Goal: Communication & Community: Answer question/provide support

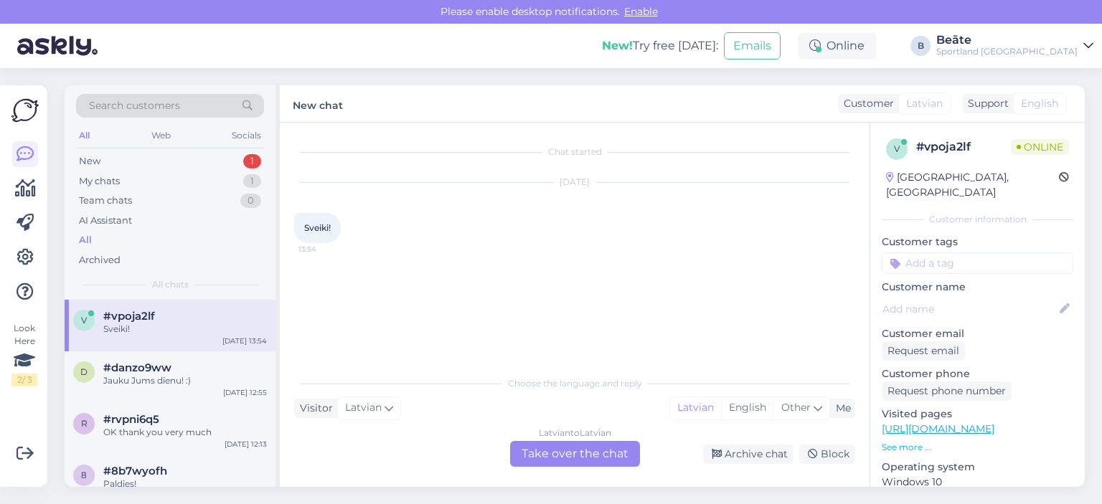
click at [538, 448] on div "Latvian to Latvian Take over the chat" at bounding box center [575, 454] width 130 height 26
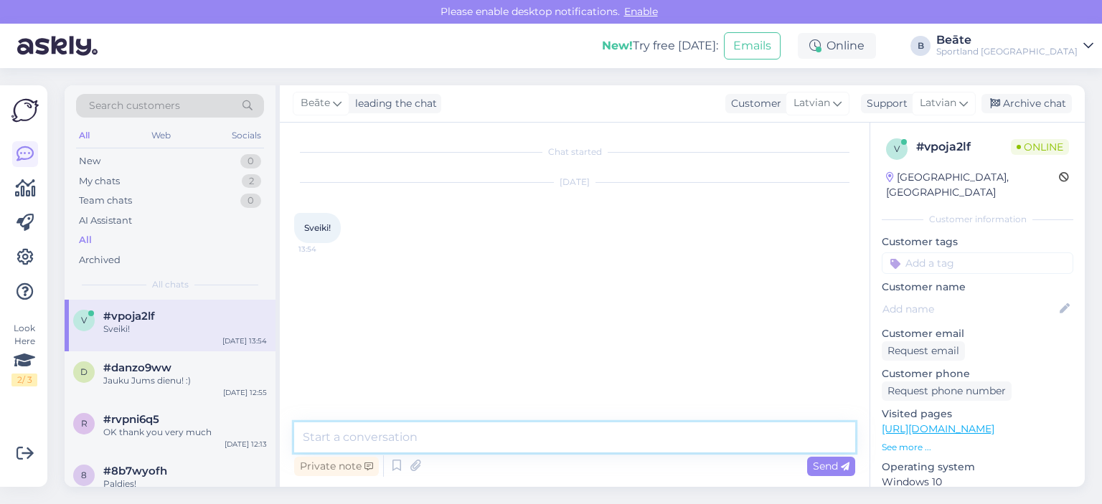
click at [538, 448] on textarea at bounding box center [574, 437] width 561 height 30
type textarea "Sveiki, kā varam Jums palīdzēt?"
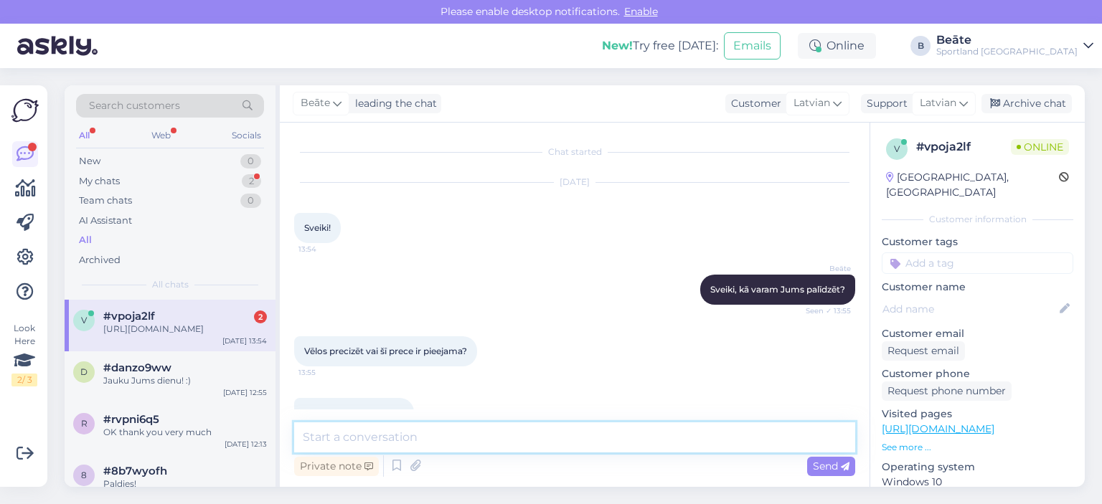
scroll to position [47, 0]
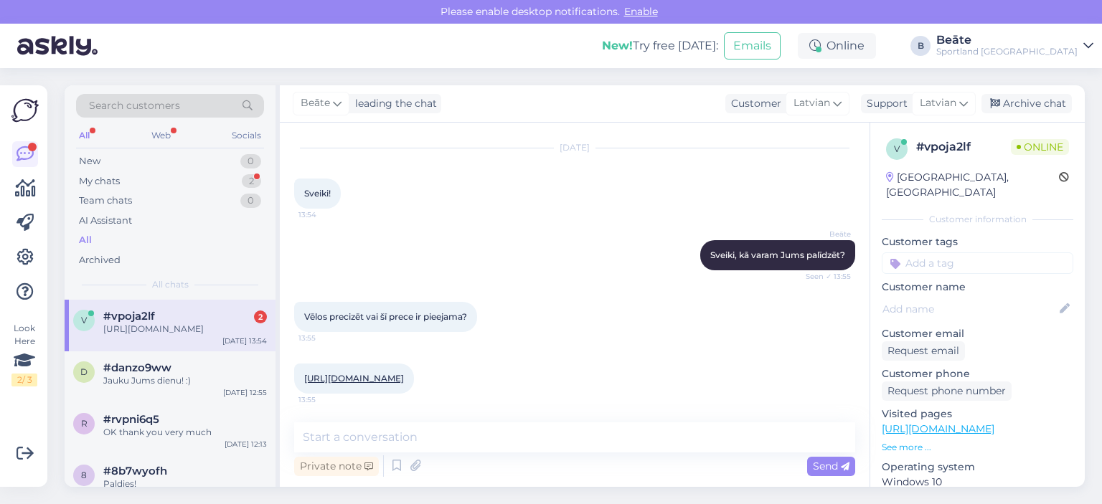
click at [414, 371] on div "[URL][DOMAIN_NAME] 13:55" at bounding box center [354, 379] width 120 height 30
click at [404, 373] on link "[URL][DOMAIN_NAME]" at bounding box center [354, 378] width 100 height 11
click at [472, 443] on textarea at bounding box center [574, 437] width 561 height 30
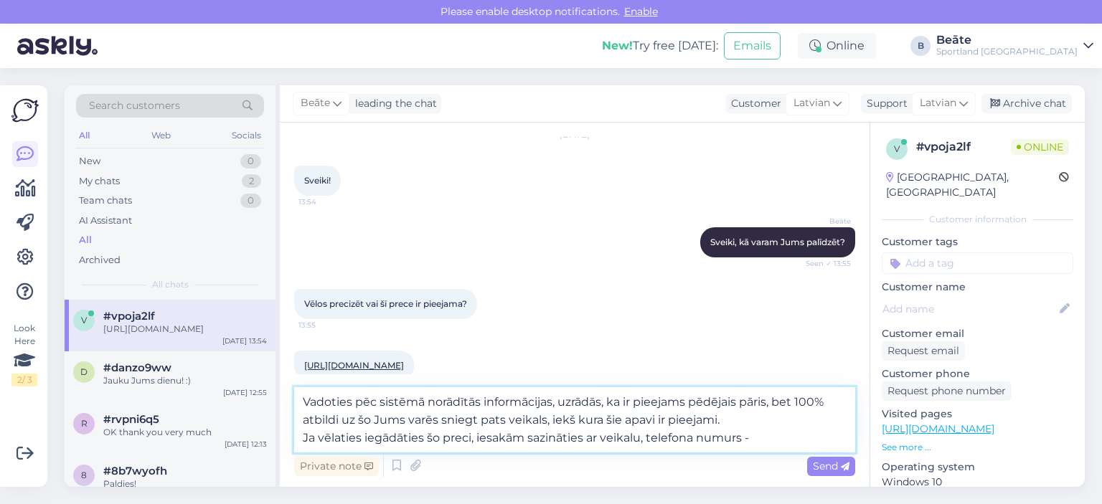
paste textarea "[PHONE_NUMBER]"
type textarea "Vadoties pēc sistēmā norādītās informācijas, uzrādās, ka ir pieejams pēdējais p…"
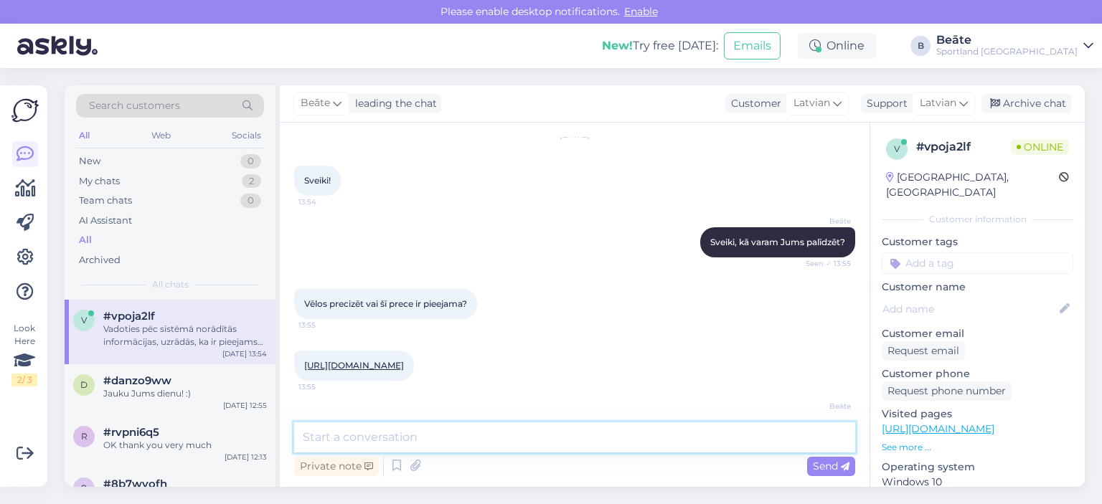
scroll to position [161, 0]
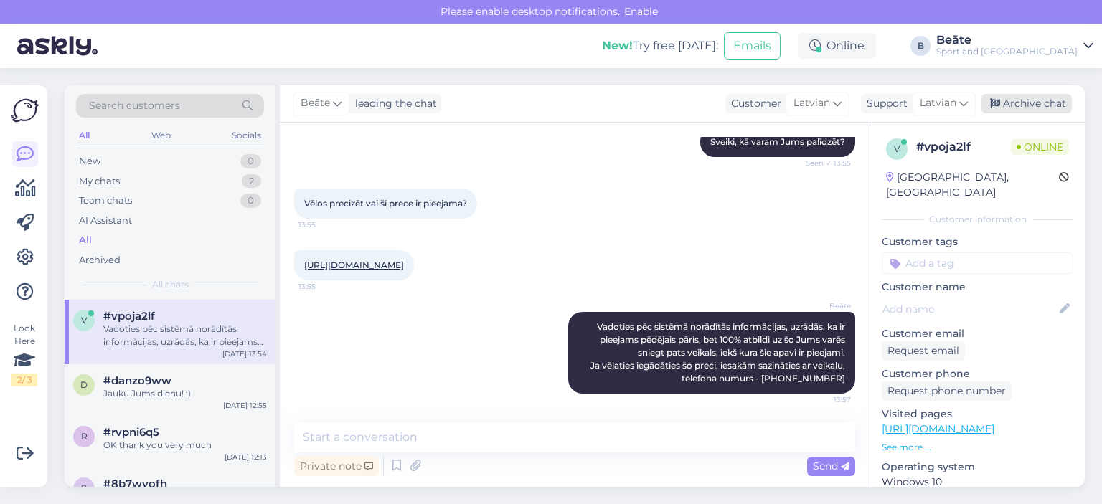
click at [1010, 100] on div "Archive chat" at bounding box center [1026, 103] width 90 height 19
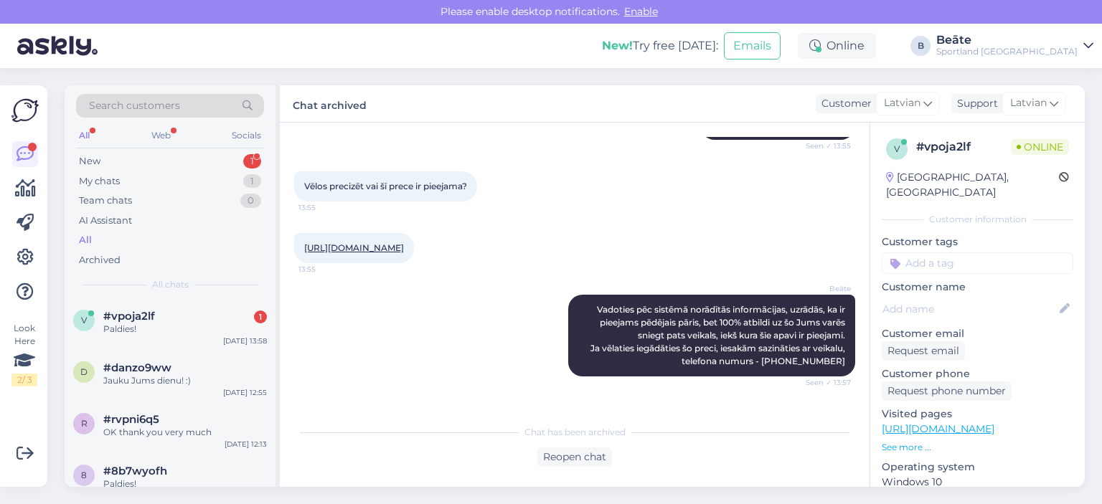
scroll to position [227, 0]
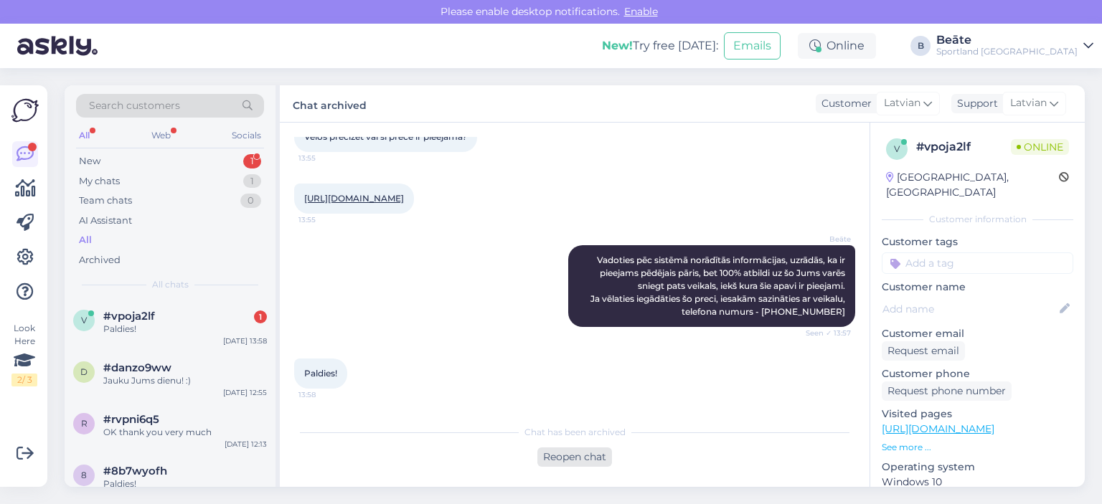
click at [562, 457] on div "Reopen chat" at bounding box center [574, 457] width 75 height 19
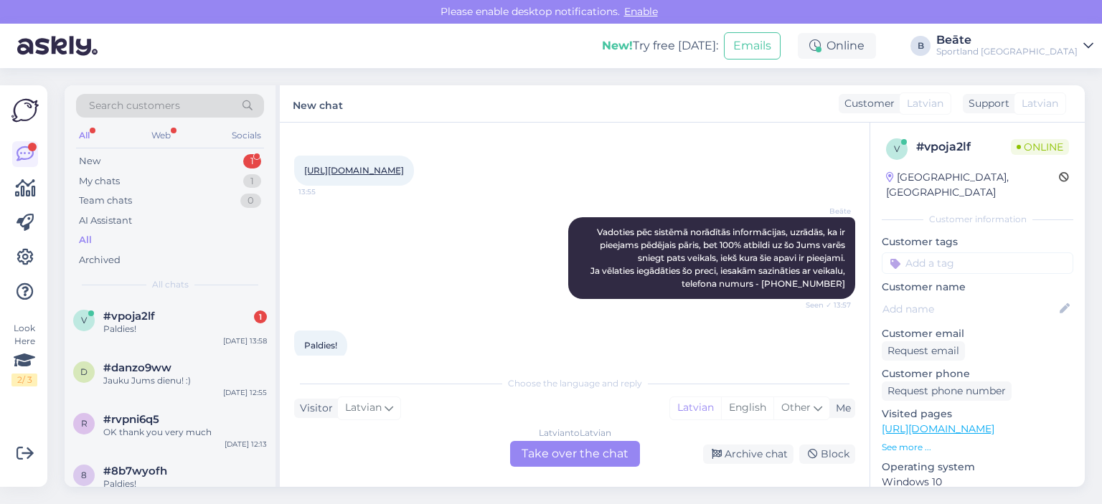
click at [560, 452] on div "Latvian to Latvian Take over the chat" at bounding box center [575, 454] width 130 height 26
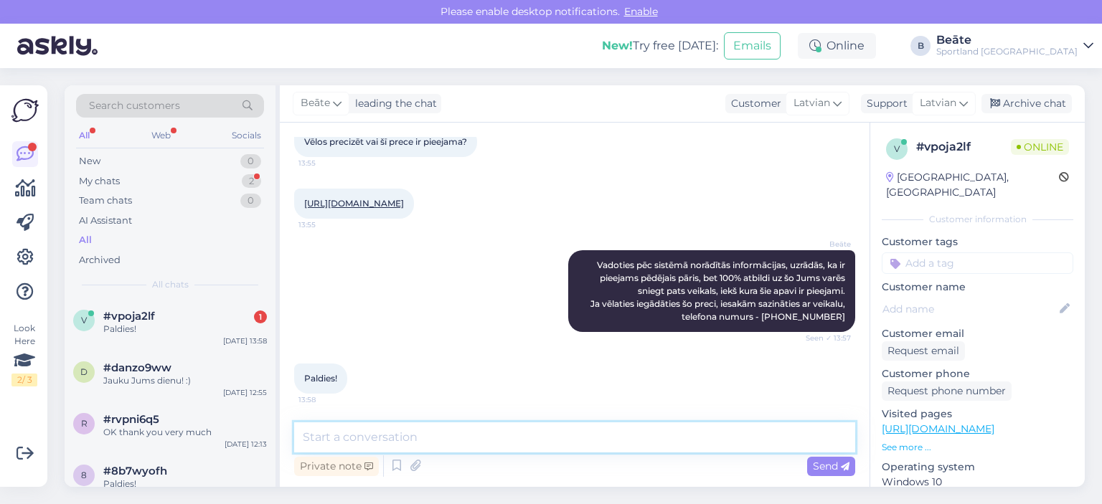
click at [560, 452] on textarea at bounding box center [574, 437] width 561 height 30
type textarea "Jauku Jums dienu! :)"
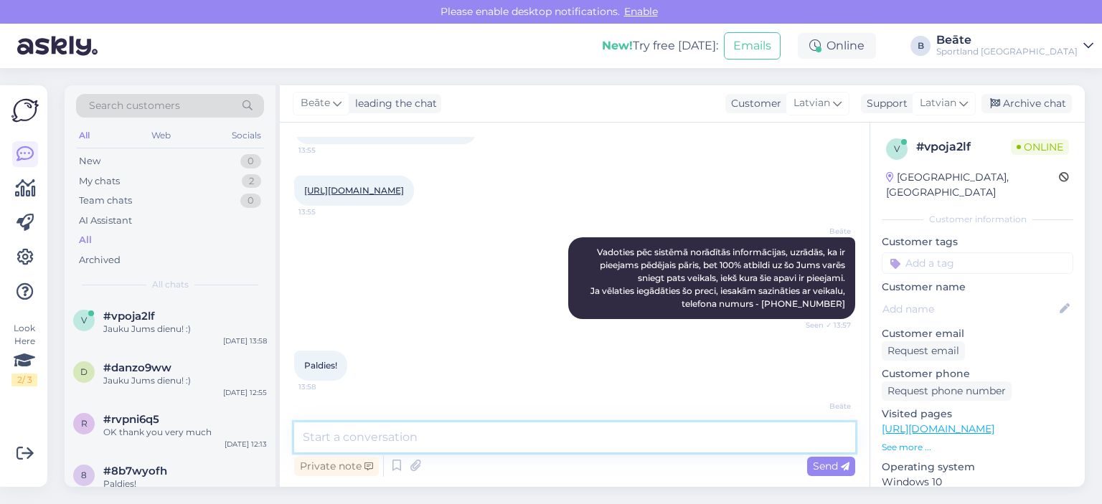
scroll to position [284, 0]
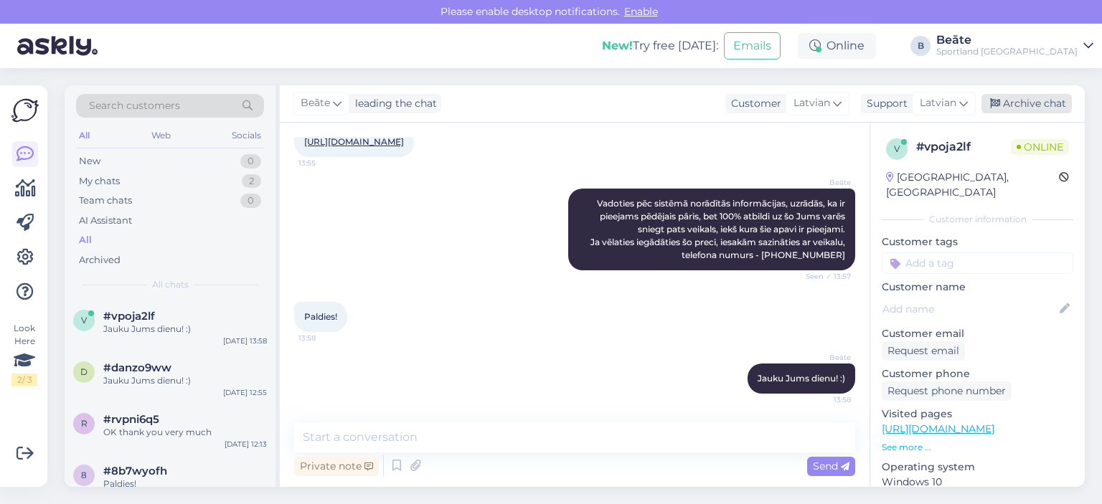
click at [1010, 103] on div "Archive chat" at bounding box center [1026, 103] width 90 height 19
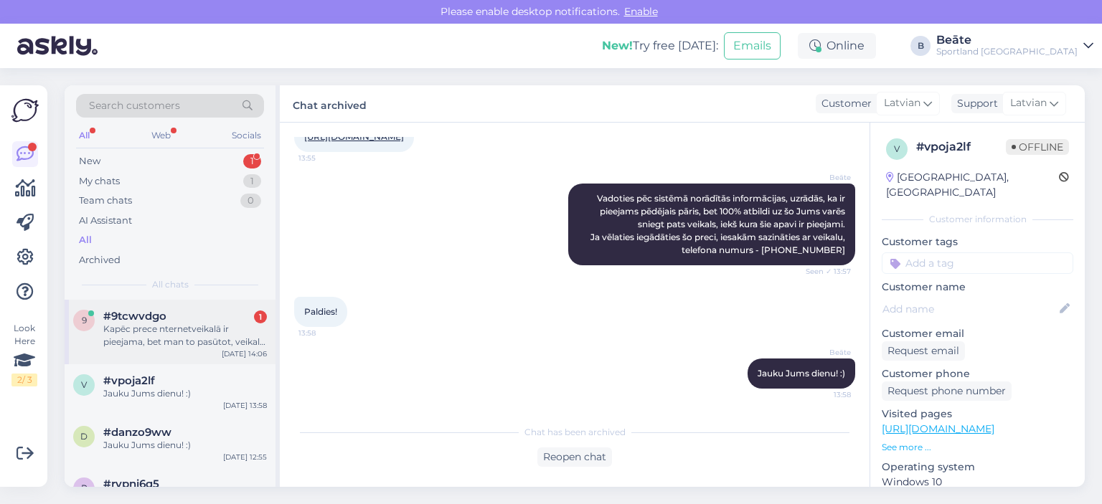
click at [204, 326] on div "Kapēc prece nternetveikalā ir pieejama, bet man to pasūtot, veikals atgriež nau…" at bounding box center [185, 336] width 164 height 26
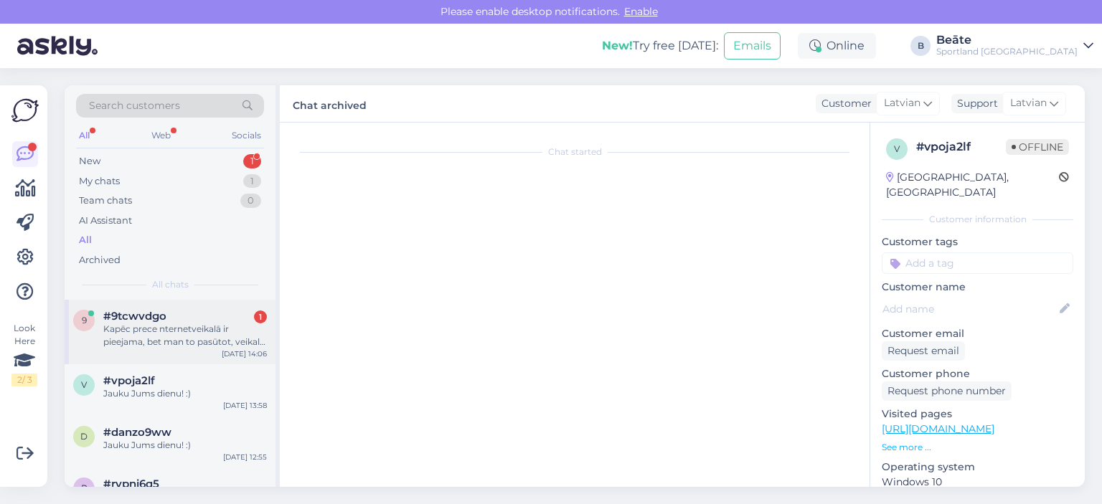
scroll to position [0, 0]
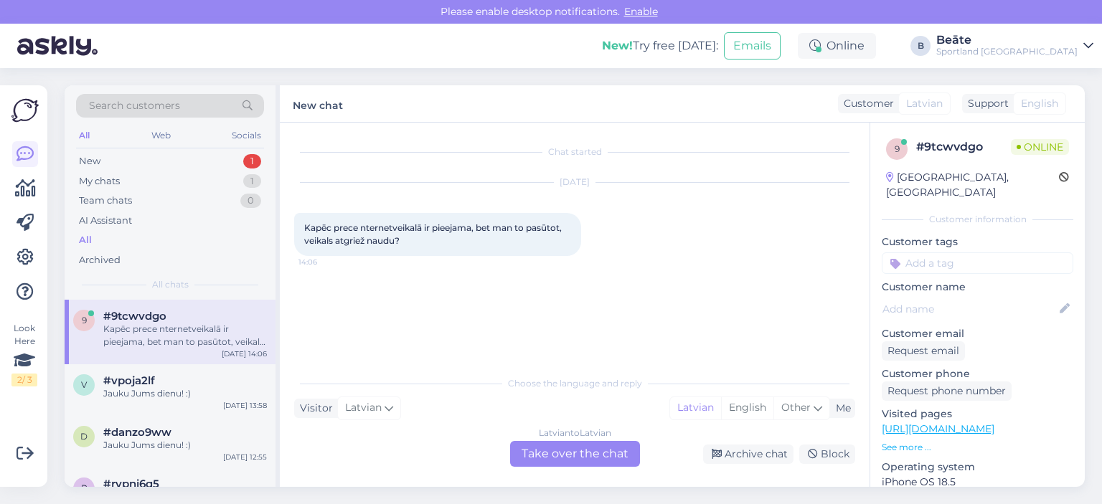
click at [577, 455] on div "Latvian to Latvian Take over the chat" at bounding box center [575, 454] width 130 height 26
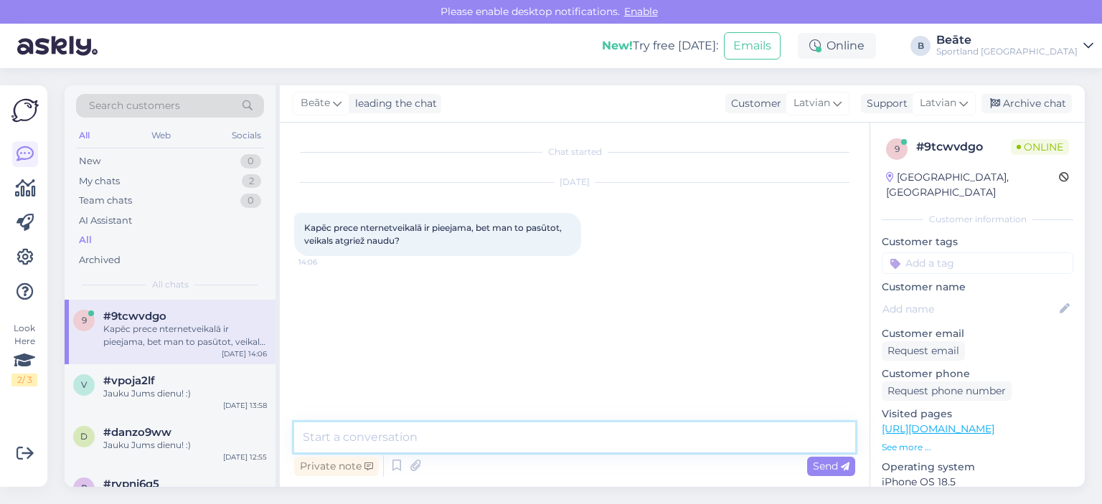
click at [559, 440] on textarea at bounding box center [574, 437] width 561 height 30
type textarea "A"
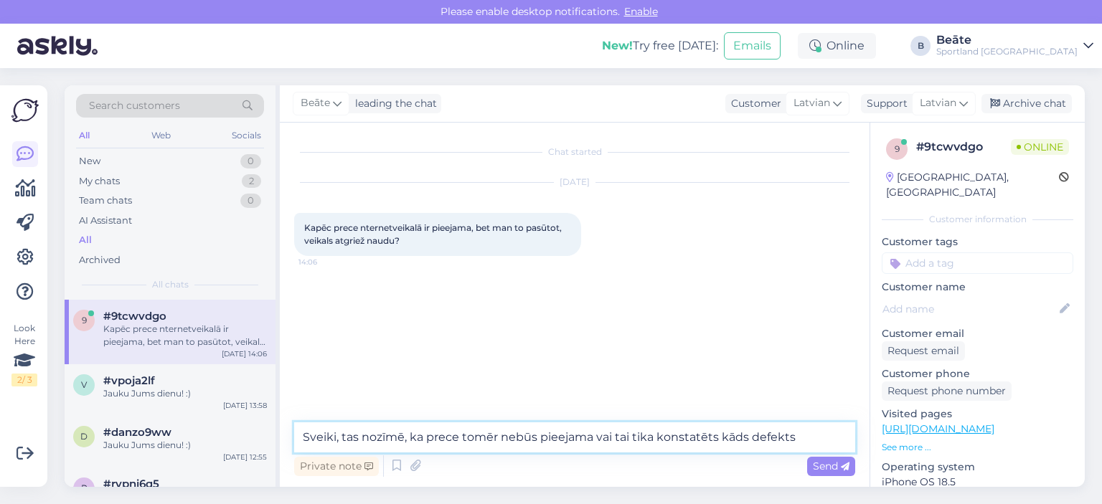
type textarea "Sveiki, tas nozīmē, ka prece tomēr nebūs pieejama vai tai tika konstatēts kāds …"
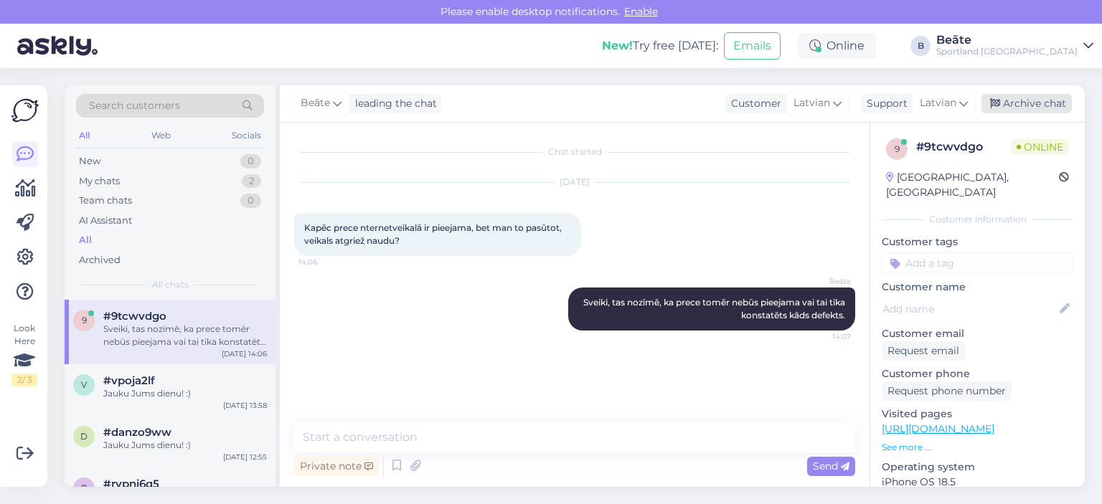
click at [1004, 102] on div "Archive chat" at bounding box center [1026, 103] width 90 height 19
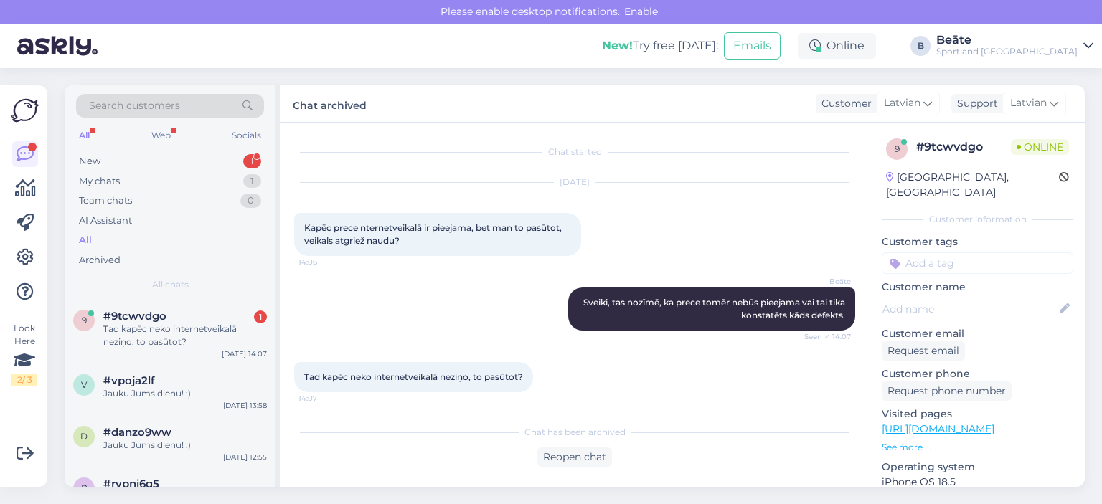
scroll to position [3, 0]
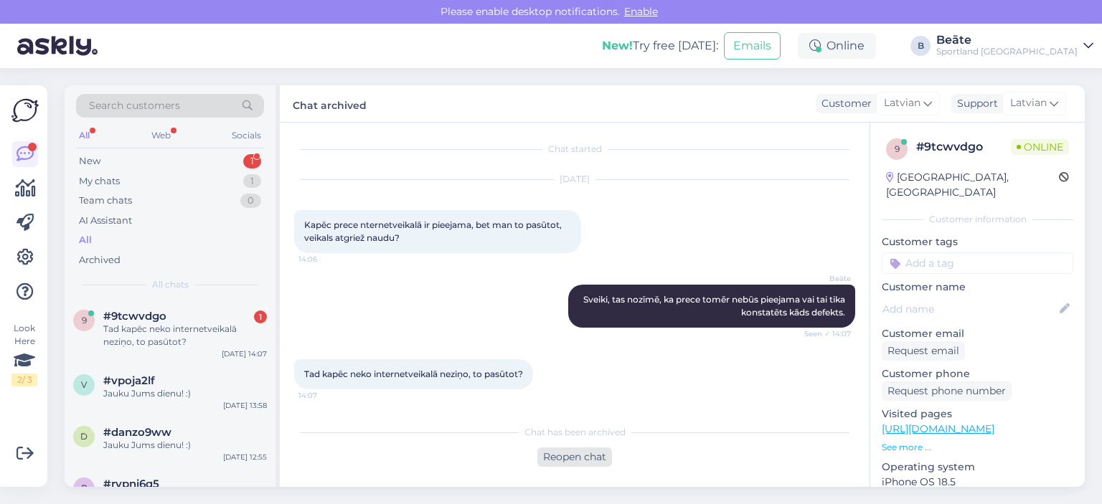
click at [582, 454] on div "Reopen chat" at bounding box center [574, 457] width 75 height 19
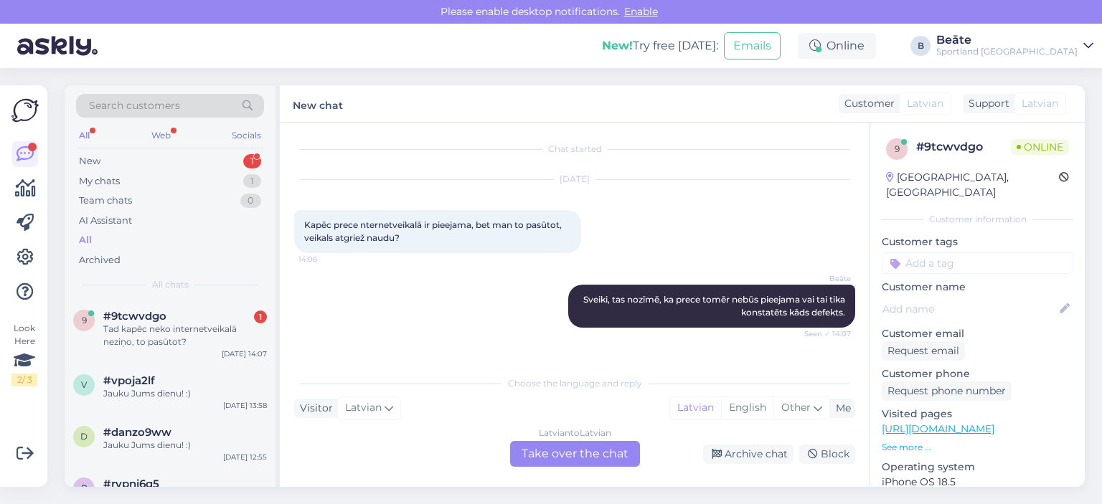
click at [596, 452] on div "Latvian to Latvian Take over the chat" at bounding box center [575, 454] width 130 height 26
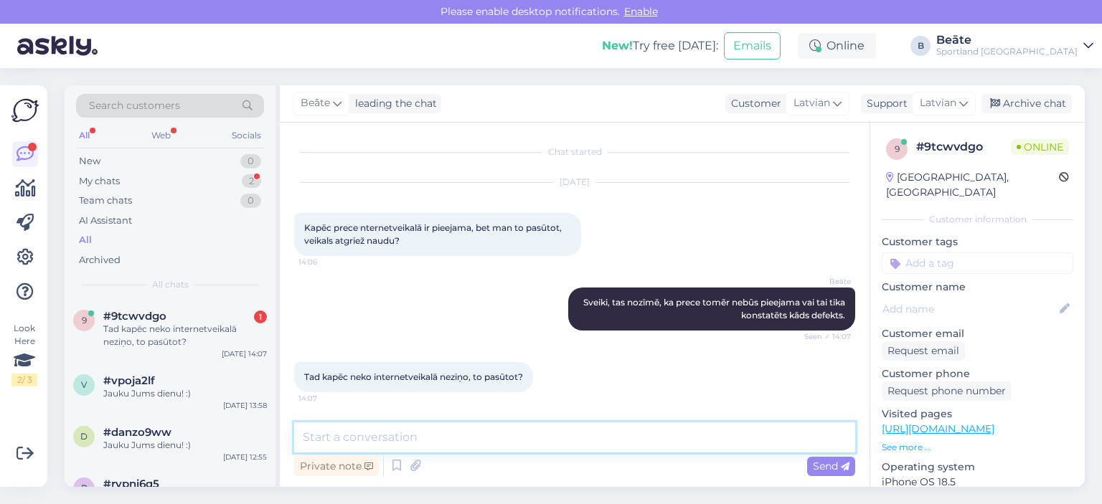
click at [596, 440] on textarea at bounding box center [574, 437] width 561 height 30
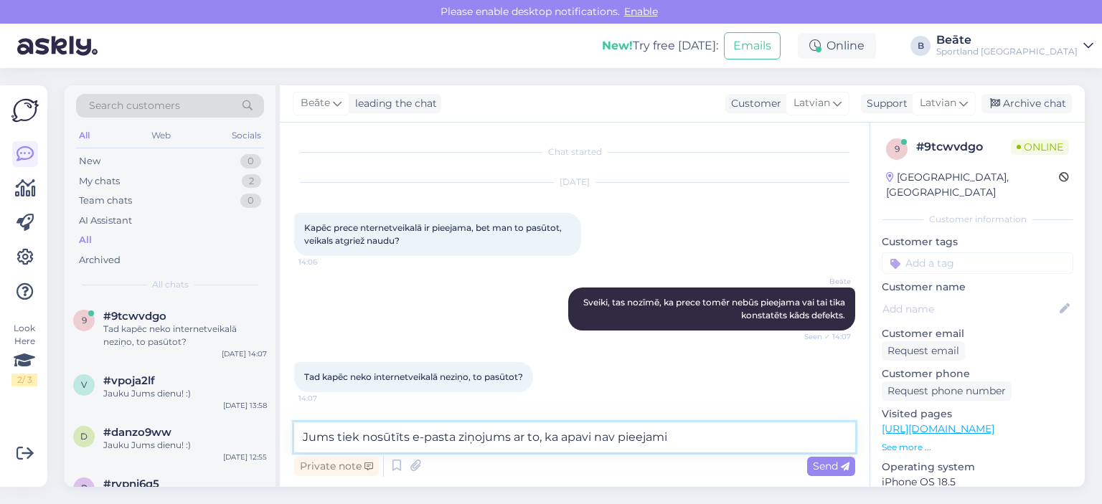
type textarea "Jums tiek nosūtīts e-pasta ziņojums ar to, ka apavi nav pieejami."
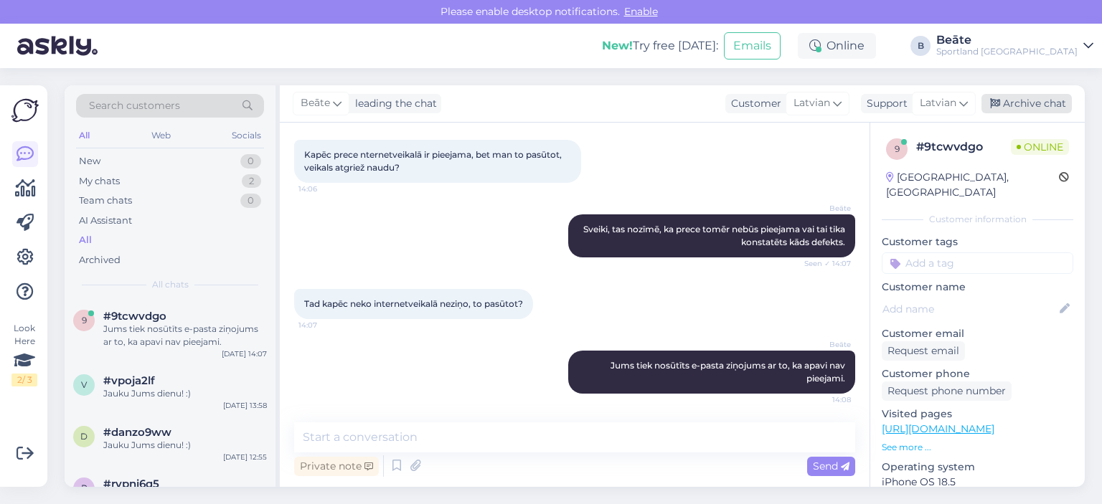
click at [1043, 106] on div "Archive chat" at bounding box center [1026, 103] width 90 height 19
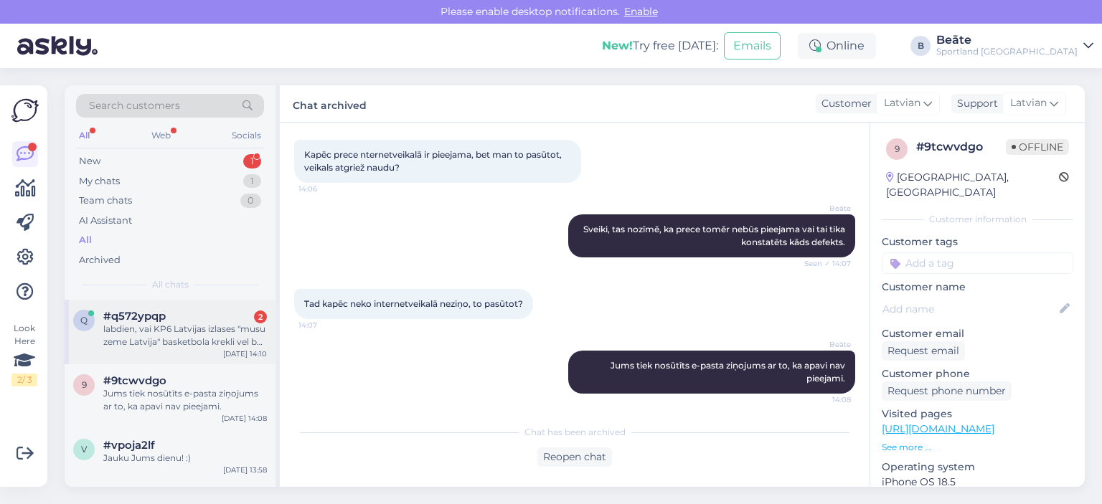
click at [153, 333] on div "labdien, vai KP6 Latvijas izlases "musu zeme Latvija" basketbola krekli vel bus…" at bounding box center [185, 336] width 164 height 26
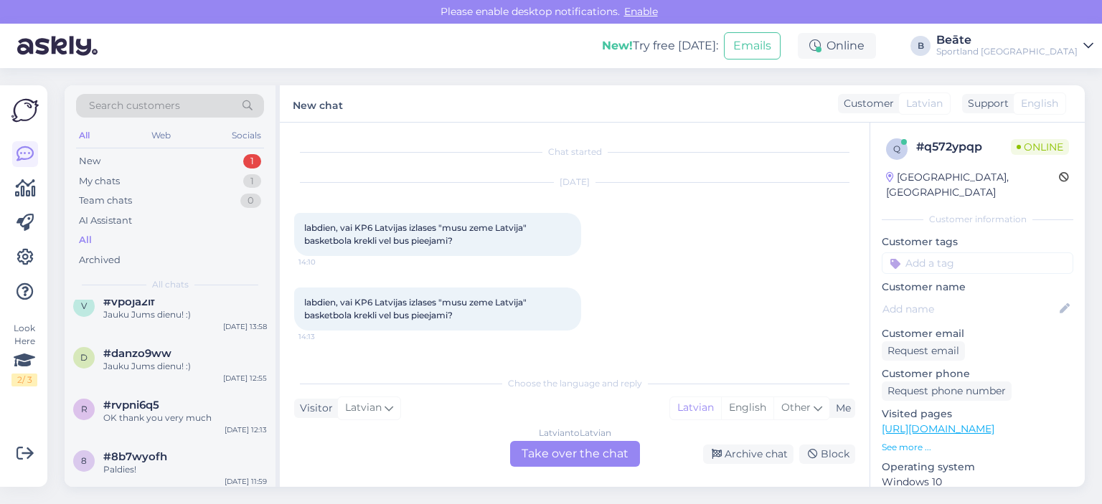
scroll to position [287, 0]
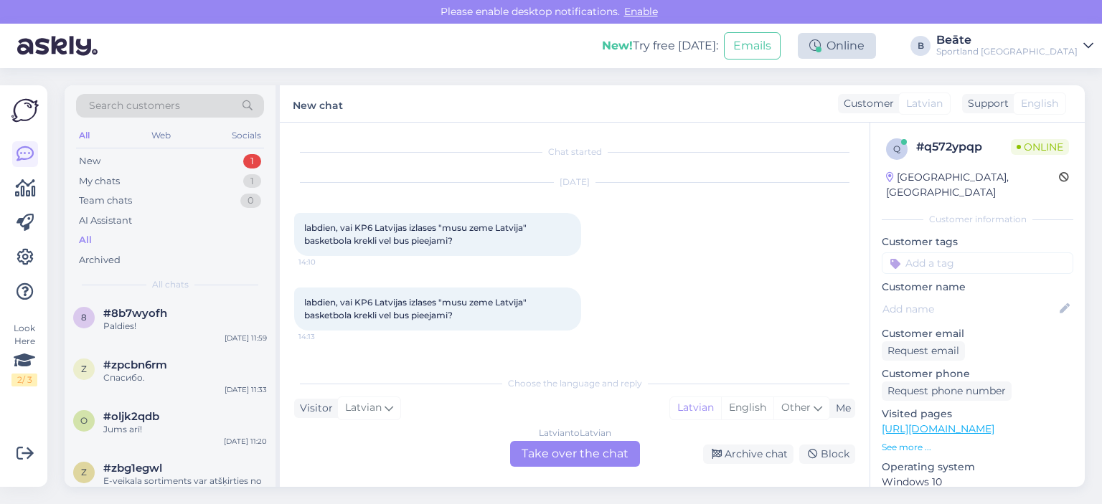
click at [876, 45] on div "Online" at bounding box center [837, 46] width 78 height 26
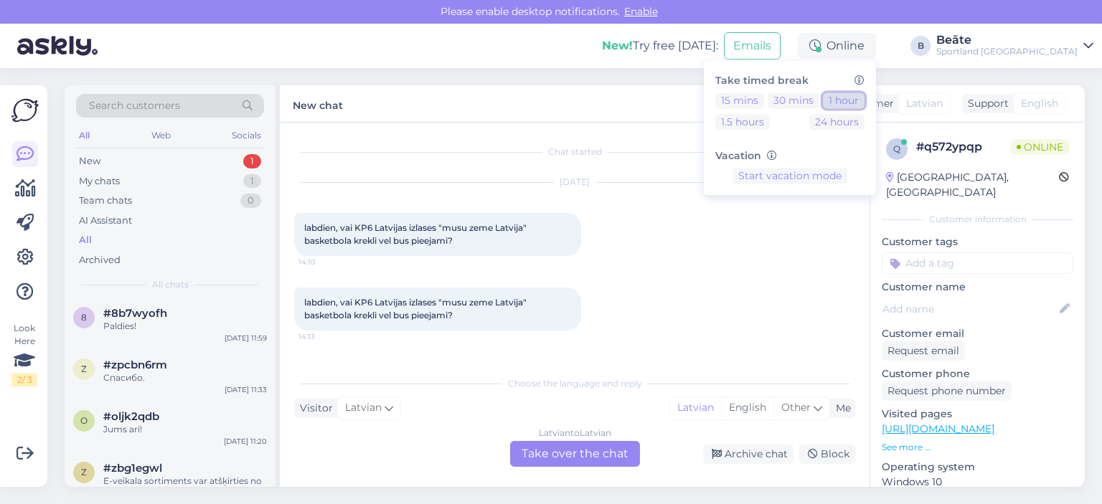
click at [864, 103] on button "1 hour" at bounding box center [844, 101] width 42 height 16
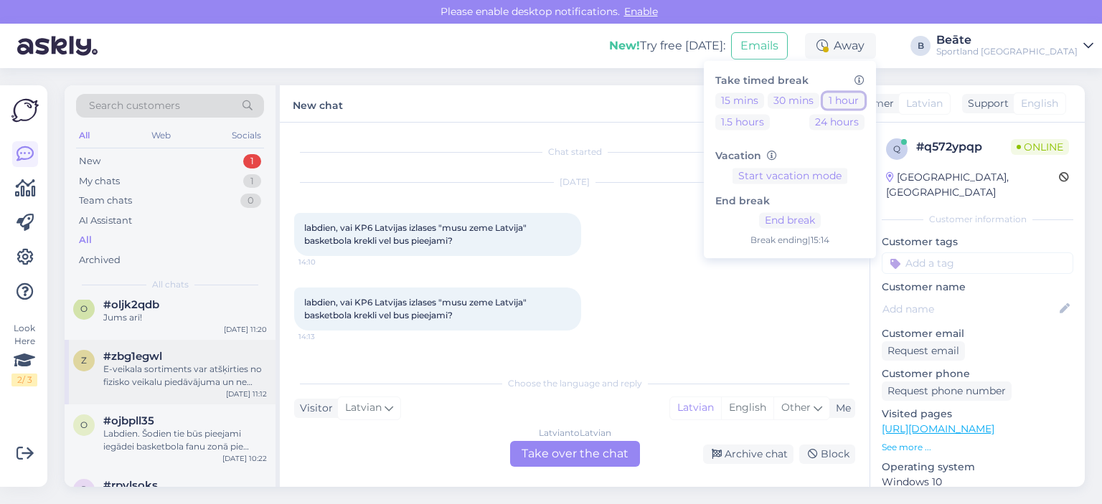
scroll to position [430, 0]
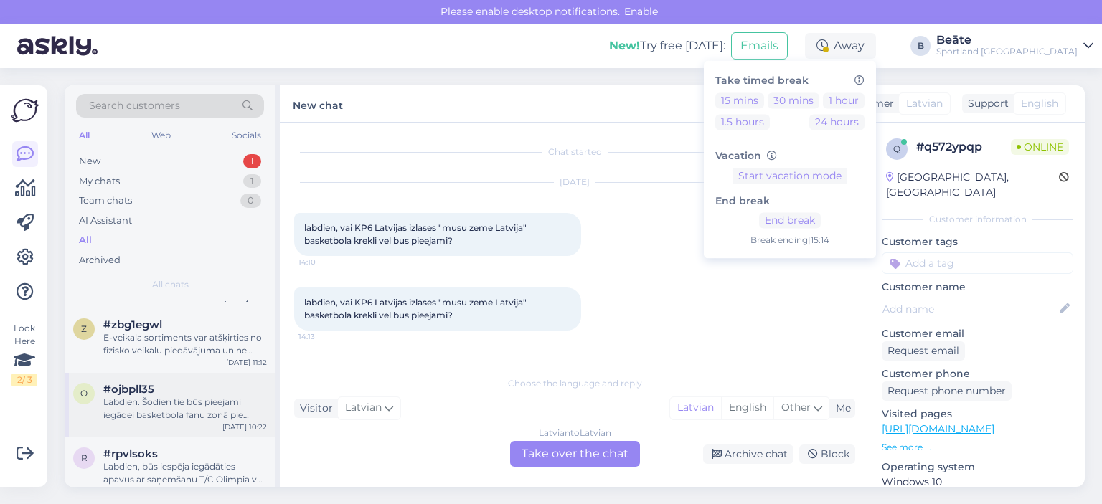
click at [178, 401] on div "Labdien. Šodien tie būs pieejami iegādei basketbola fanu zonā pie [GEOGRAPHIC_D…" at bounding box center [185, 409] width 164 height 26
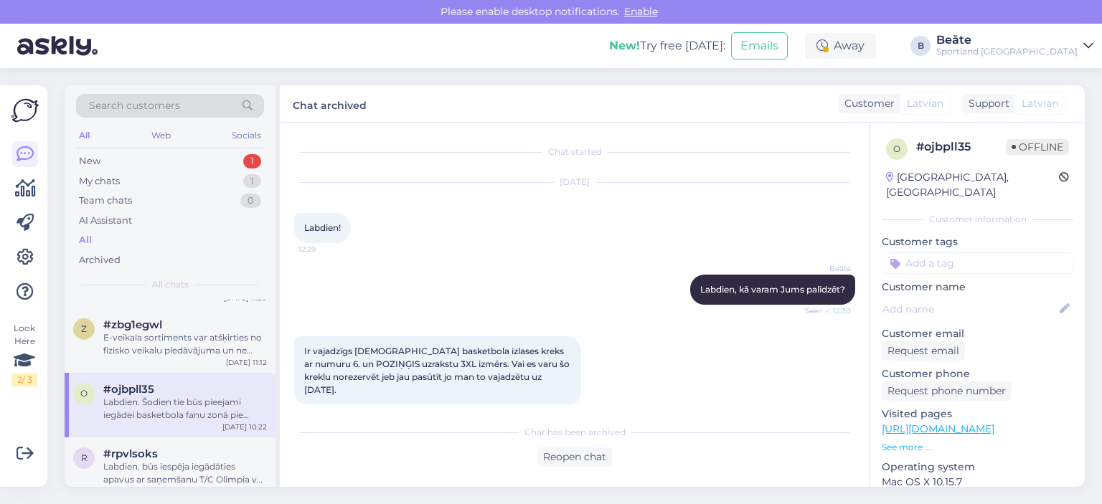
scroll to position [393, 0]
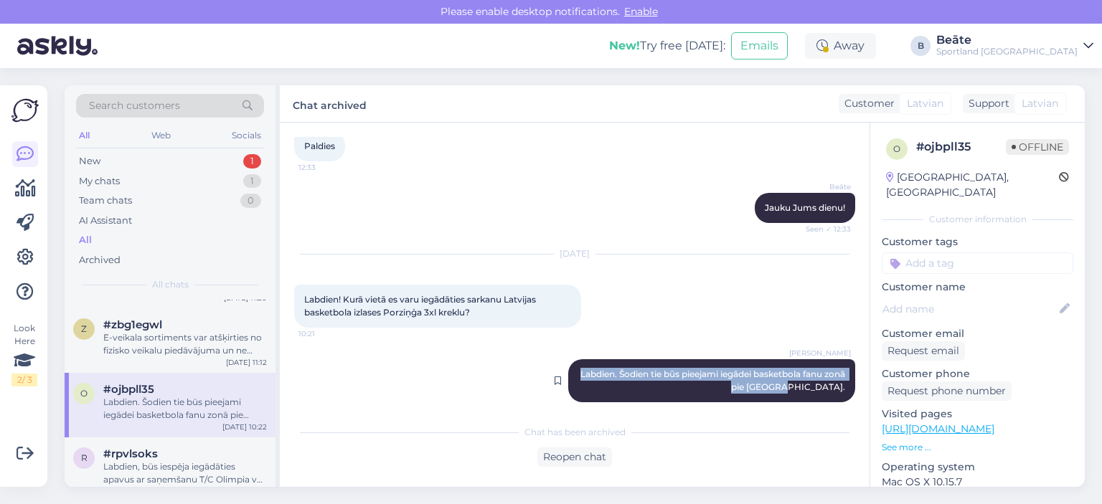
drag, startPoint x: 832, startPoint y: 375, endPoint x: 585, endPoint y: 353, distance: 248.5
click at [585, 359] on div "[PERSON_NAME] Labdien. Šodien tie būs pieejami iegādei basketbola fanu zonā pie…" at bounding box center [711, 380] width 287 height 43
copy span "Labdien. Šodien tie būs pieejami iegādei basketbola fanu zonā pie [GEOGRAPHIC_D…"
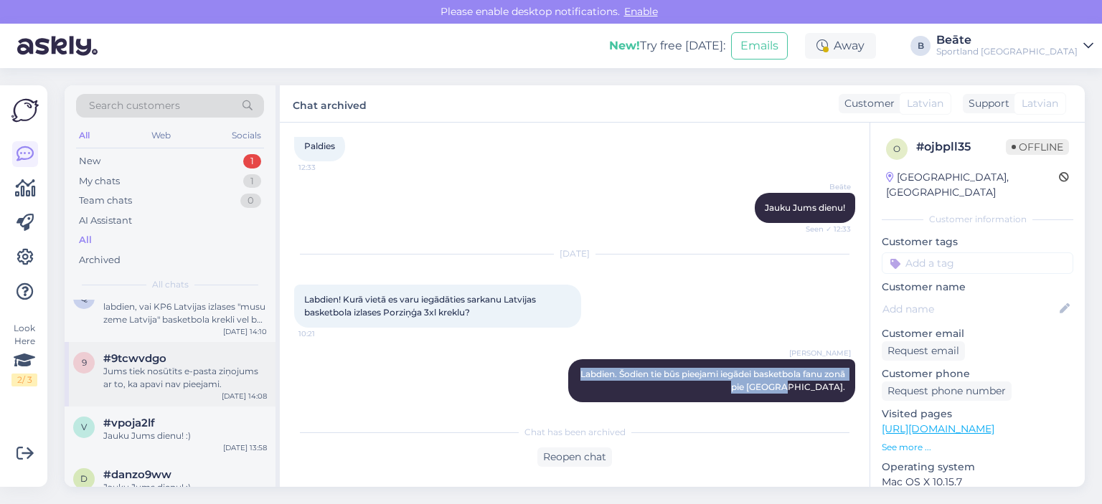
scroll to position [0, 0]
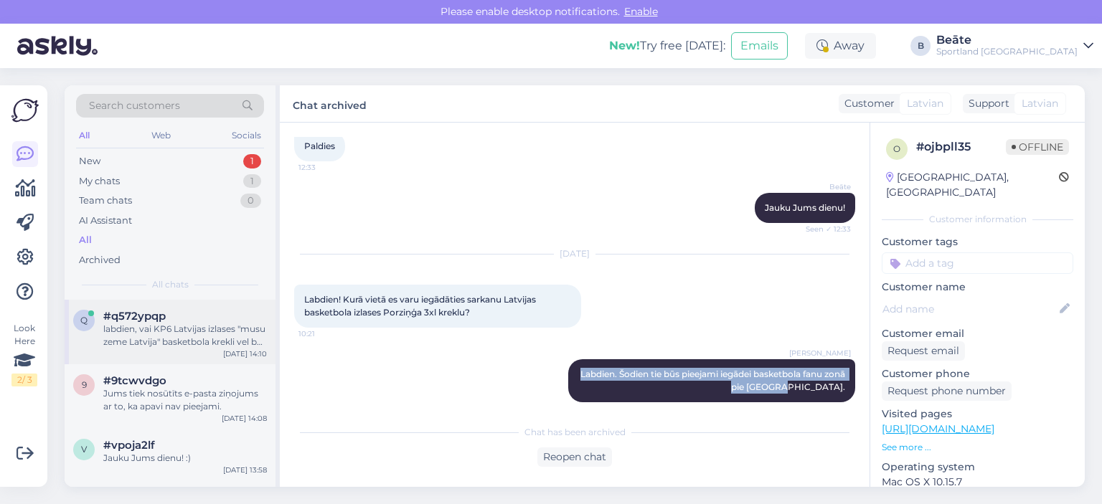
click at [169, 335] on div "labdien, vai KP6 Latvijas izlases "musu zeme Latvija" basketbola krekli vel bus…" at bounding box center [185, 336] width 164 height 26
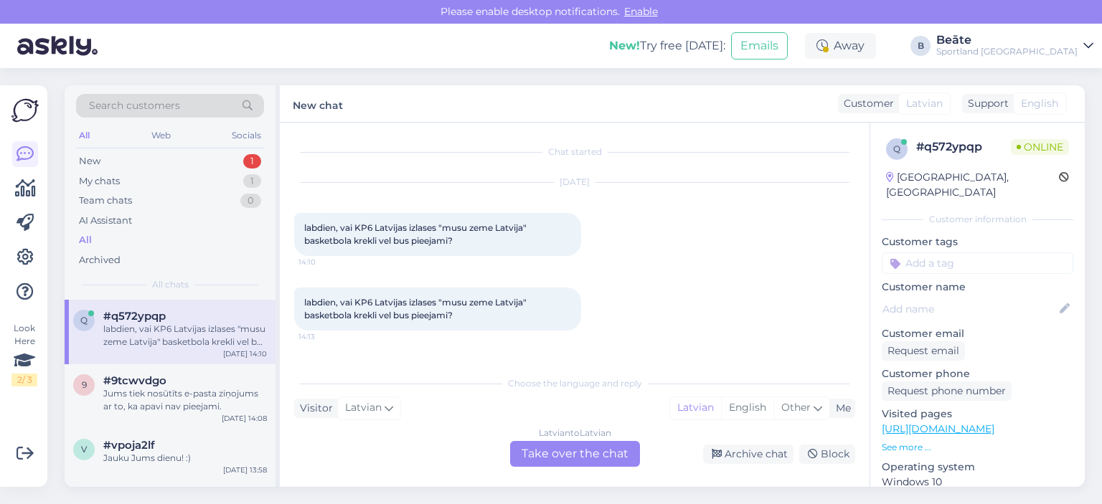
click at [557, 453] on div "Latvian to Latvian Take over the chat" at bounding box center [575, 454] width 130 height 26
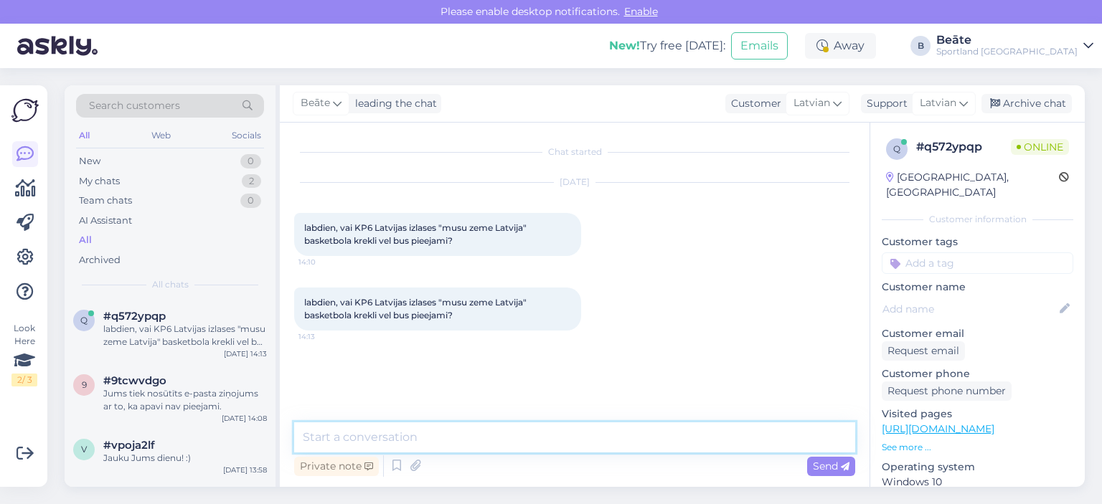
click at [529, 440] on textarea at bounding box center [574, 437] width 561 height 30
paste textarea "Labdien. Šodien tie būs pieejami iegādei basketbola fanu zonā pie [GEOGRAPHIC_D…"
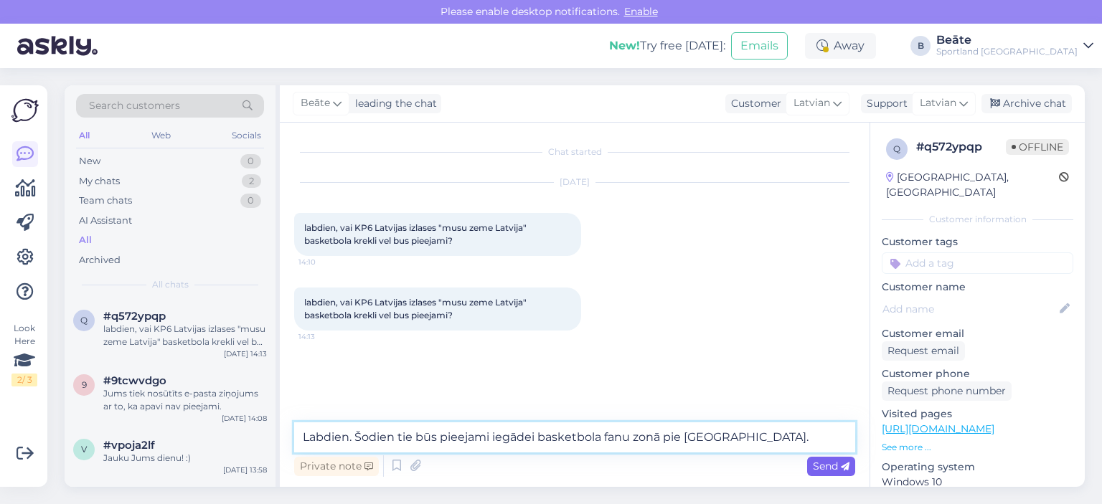
type textarea "Labdien. Šodien tie būs pieejami iegādei basketbola fanu zonā pie [GEOGRAPHIC_D…"
click at [825, 469] on span "Send" at bounding box center [831, 466] width 37 height 13
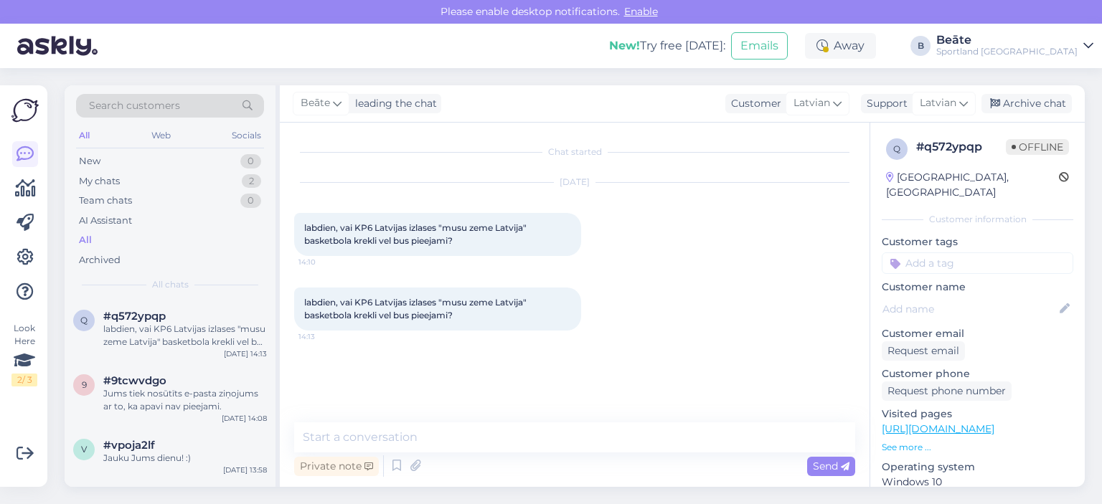
scroll to position [11, 0]
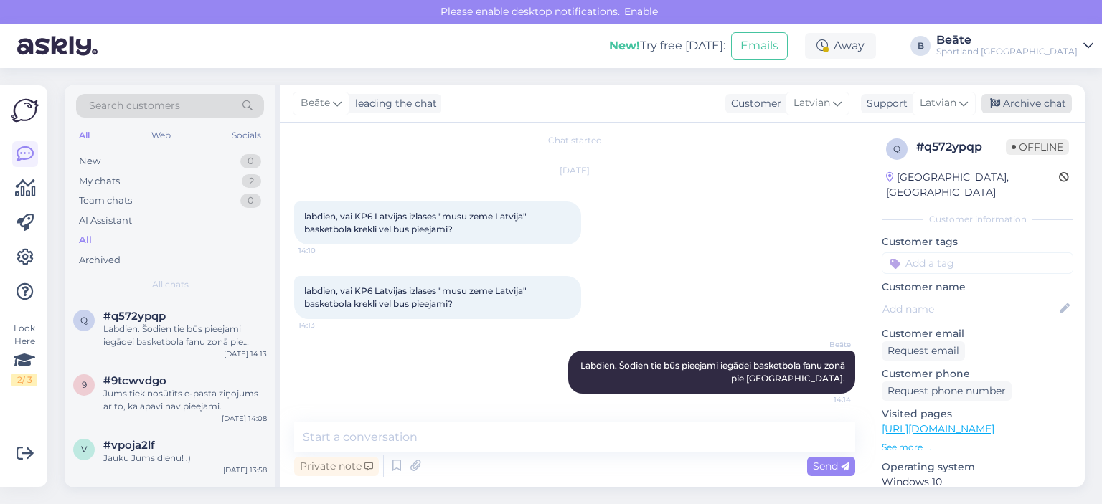
click at [1011, 102] on div "Archive chat" at bounding box center [1026, 103] width 90 height 19
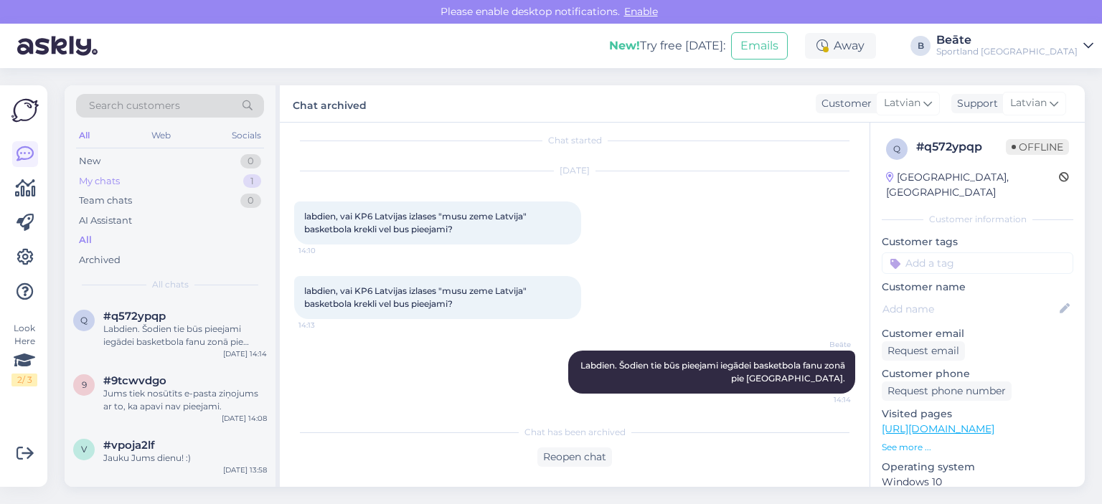
click at [113, 176] on div "My chats" at bounding box center [99, 181] width 41 height 14
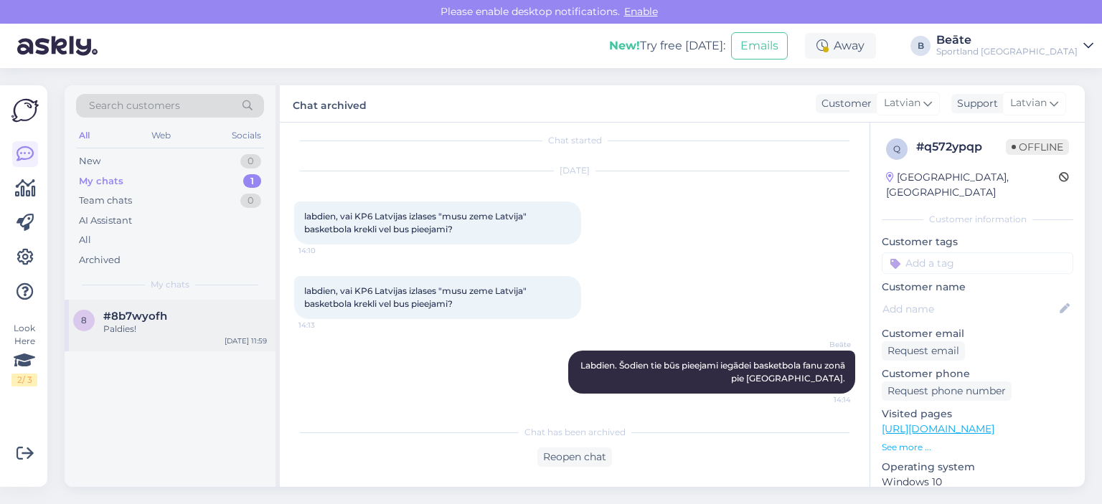
click at [121, 327] on div "Paldies!" at bounding box center [185, 329] width 164 height 13
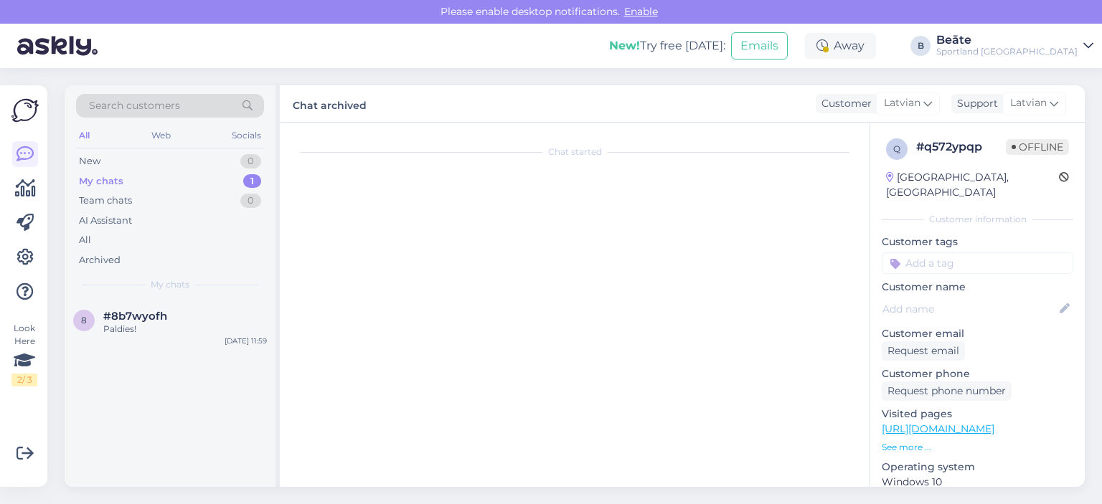
scroll to position [287, 0]
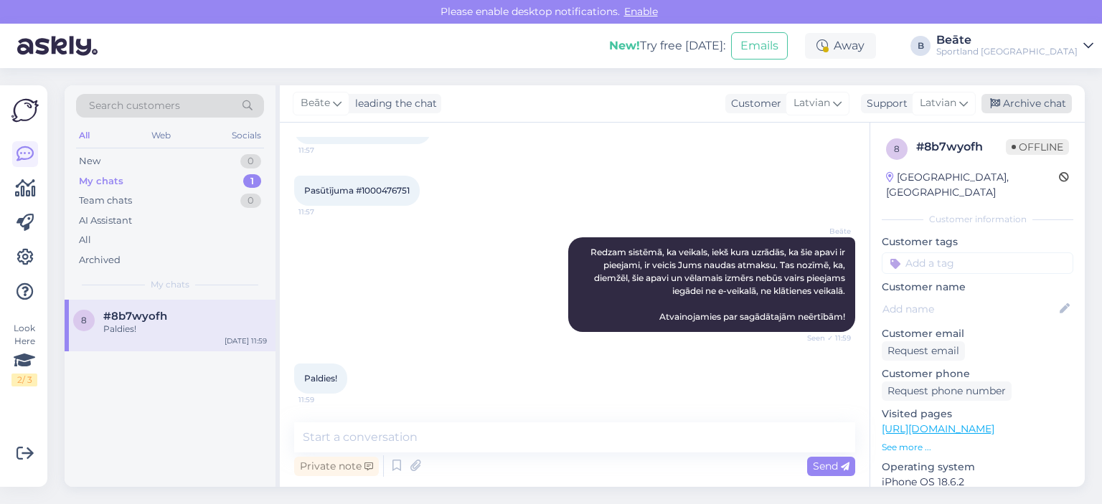
click at [1026, 108] on div "Archive chat" at bounding box center [1026, 103] width 90 height 19
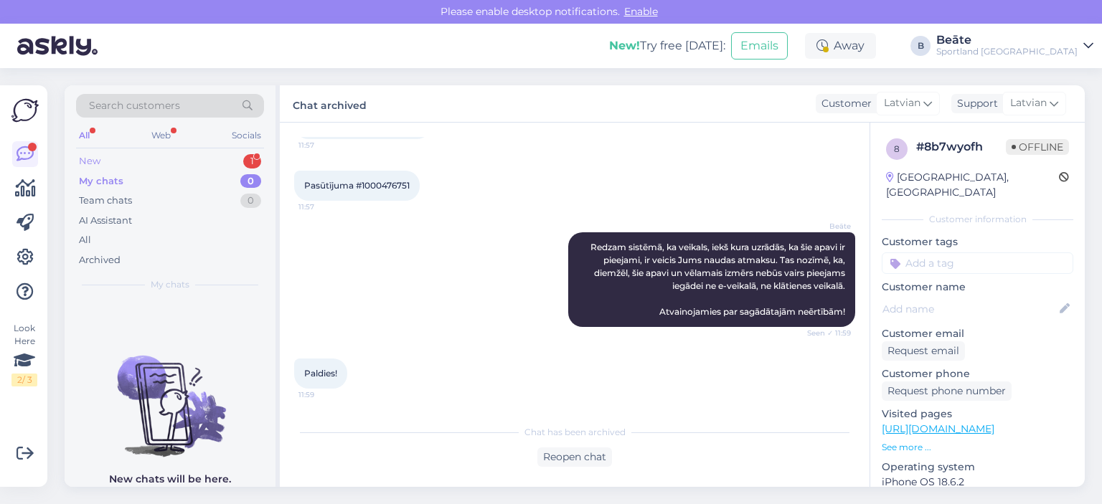
click at [106, 165] on div "New 1" at bounding box center [170, 161] width 188 height 20
